Goal: Task Accomplishment & Management: Manage account settings

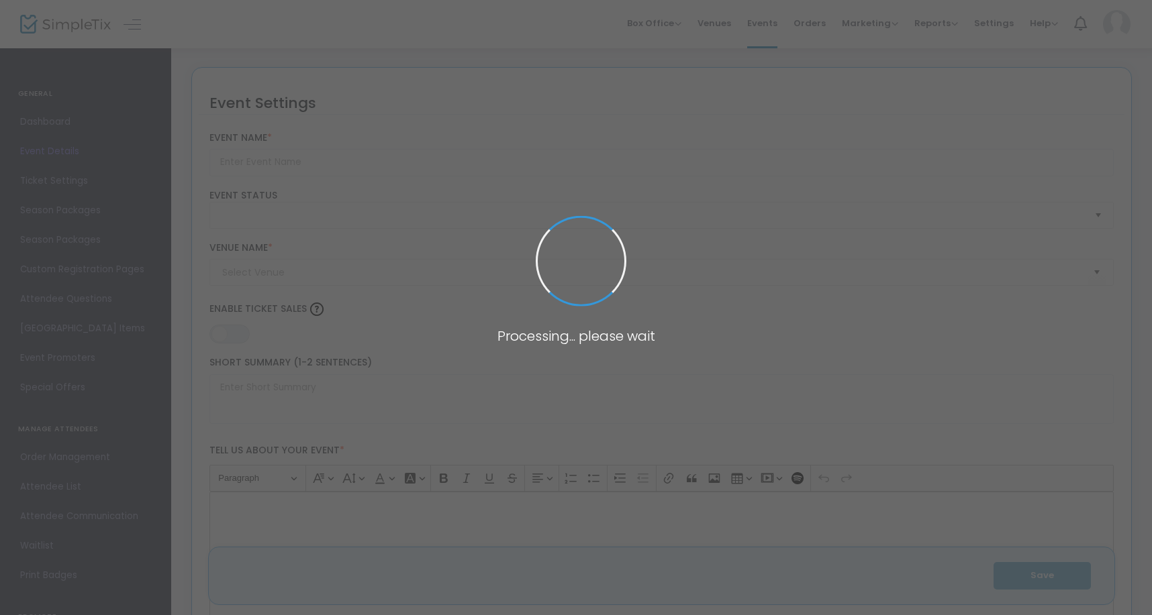
type input "[ARTIST NAME] Featuring the Essence of Chef [PERSON_NAME], [Chef 1] and [Chef 2)"
type textarea "[ARTIST NAME] Live at The Wayfarer featuring Flavors Food Sales by Chef [PERSON…"
type input "Buy Tickets"
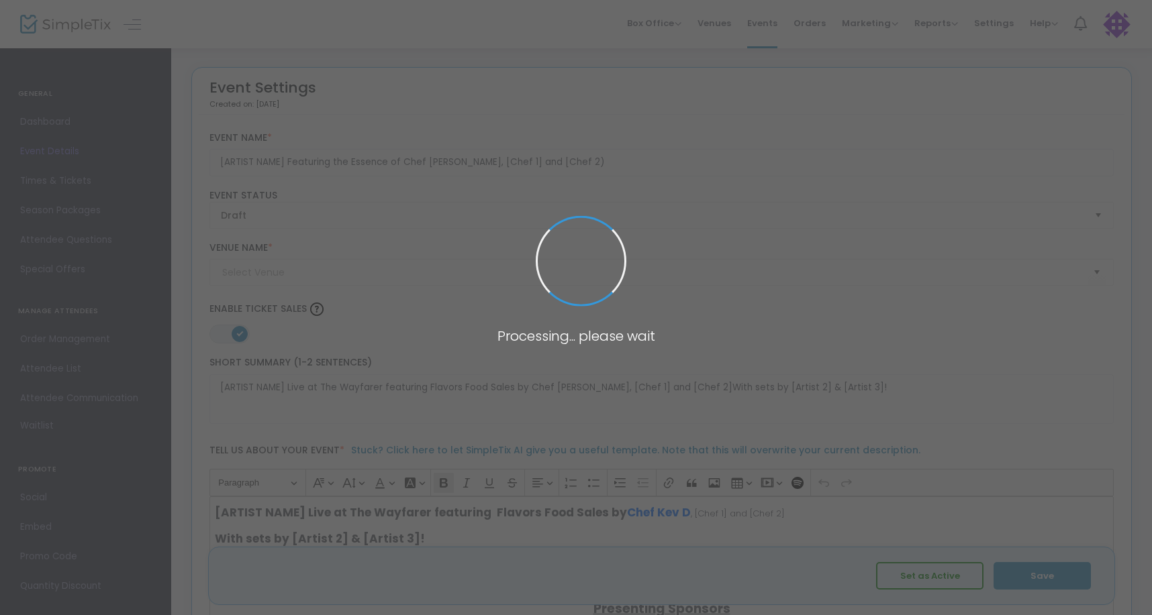
type input "WAYFARER APPALACHIA"
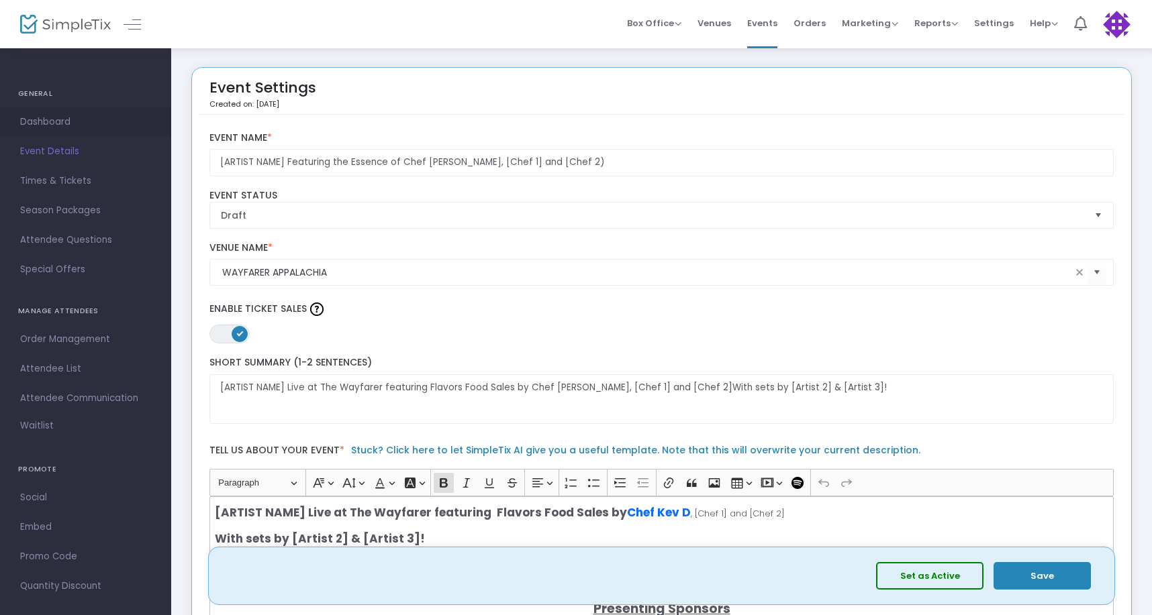
click at [43, 121] on span "Dashboard" at bounding box center [85, 121] width 131 height 17
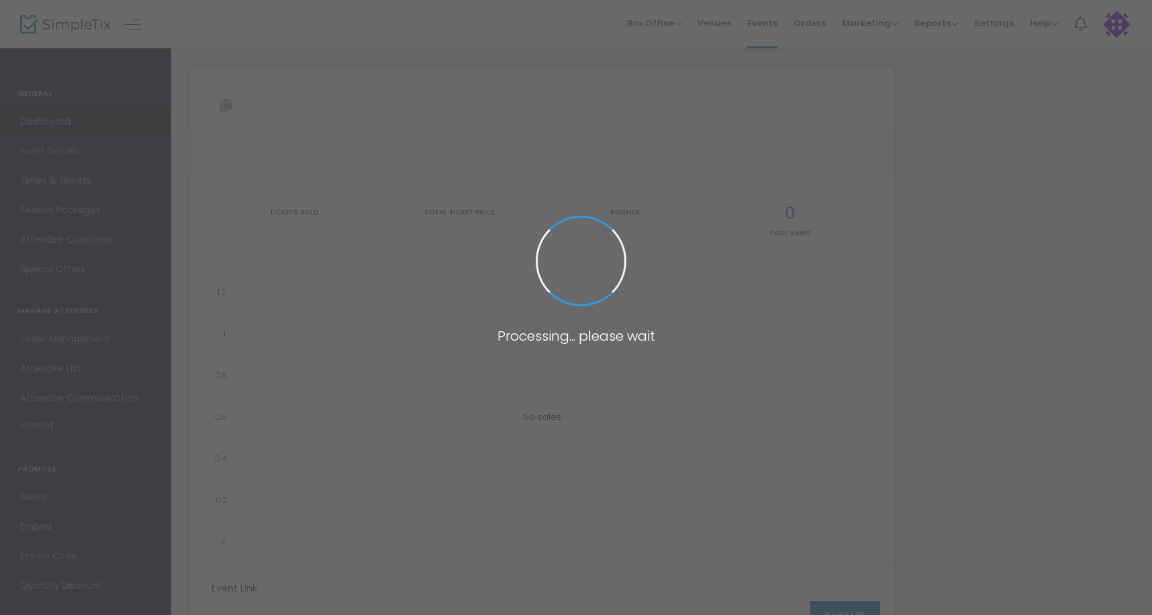
type input "[URL][DOMAIN_NAME]"
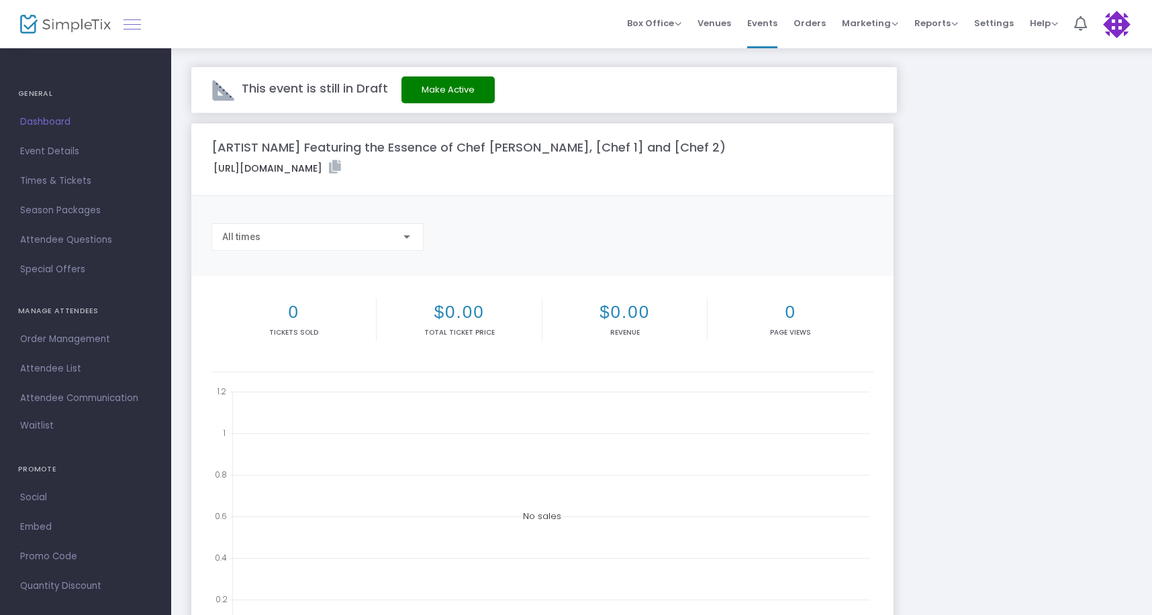
click at [138, 21] on link at bounding box center [132, 23] width 17 height 17
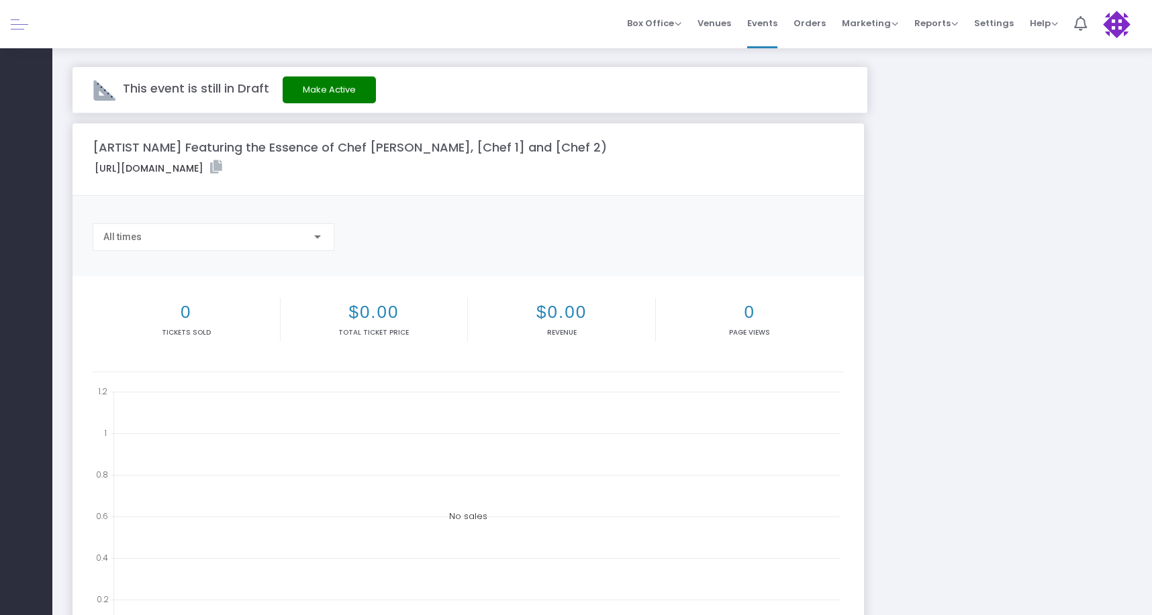
click at [24, 26] on link at bounding box center [19, 23] width 17 height 17
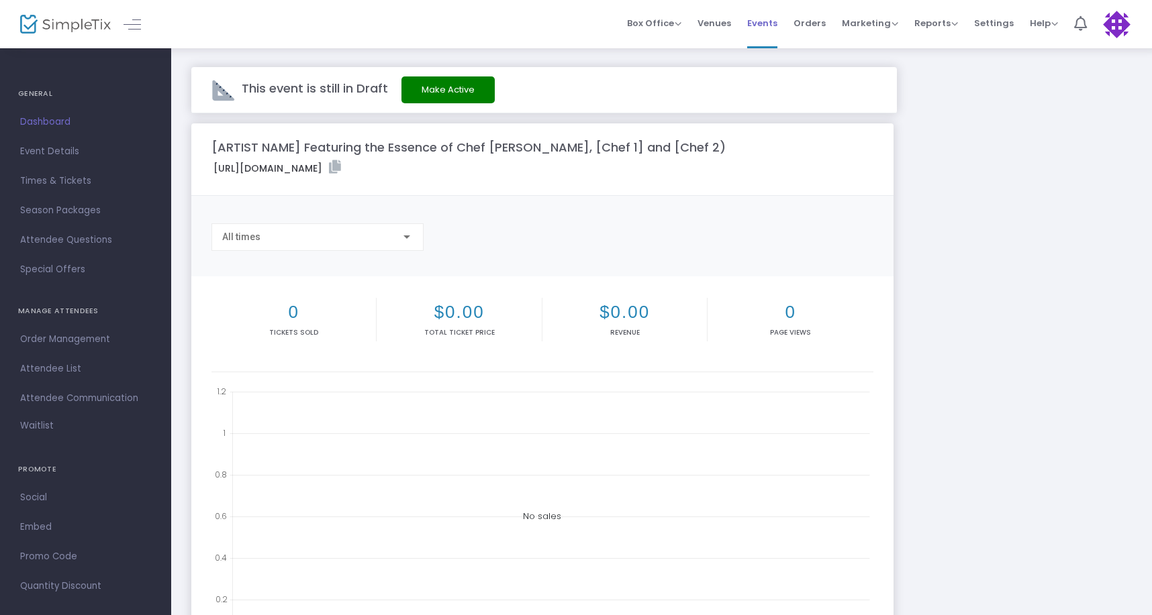
click at [776, 22] on span "Events" at bounding box center [762, 23] width 30 height 34
